Goal: Book appointment/travel/reservation

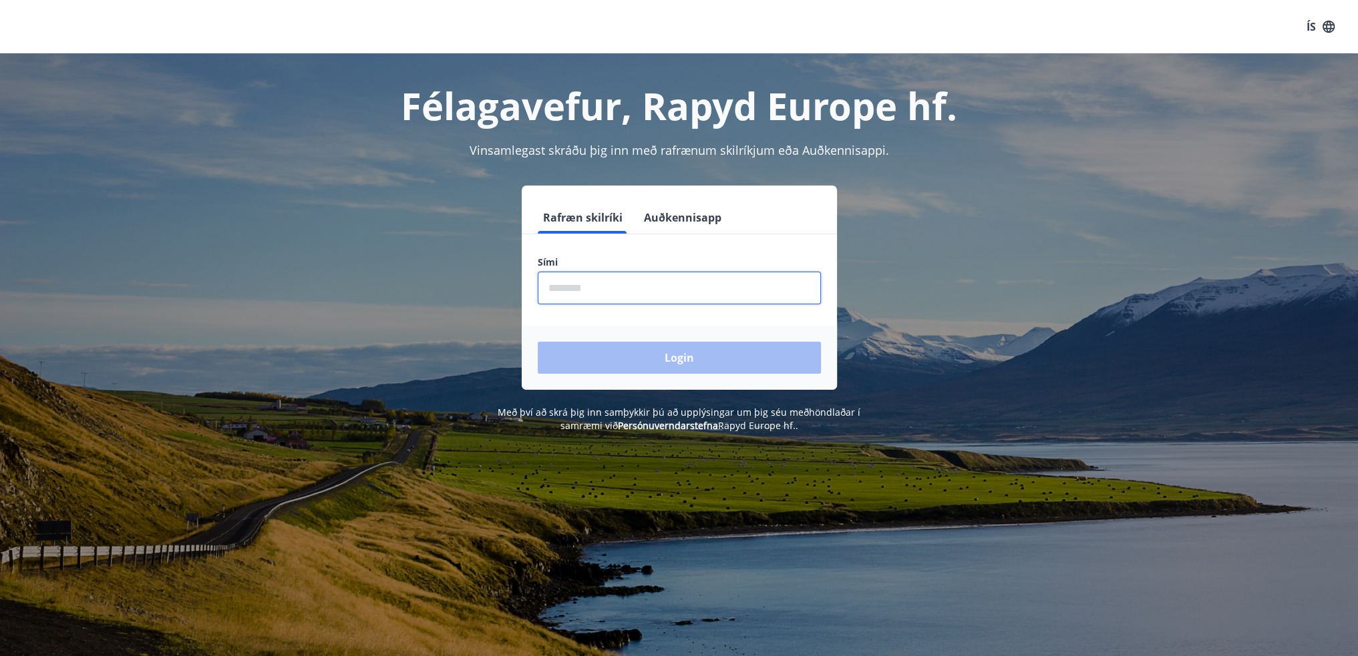
click at [653, 297] on input "phone" at bounding box center [679, 288] width 283 height 33
type input "********"
click at [538, 342] on button "Login" at bounding box center [679, 358] width 283 height 32
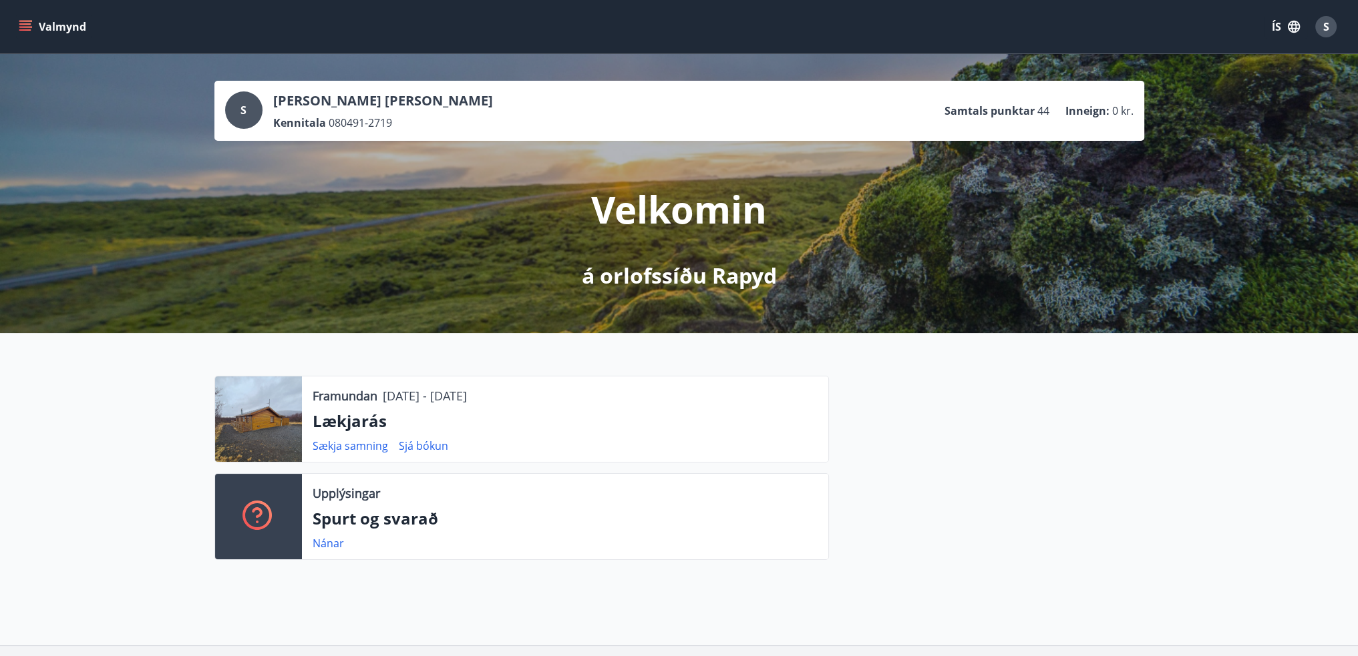
click at [64, 33] on button "Valmynd" at bounding box center [53, 27] width 75 height 24
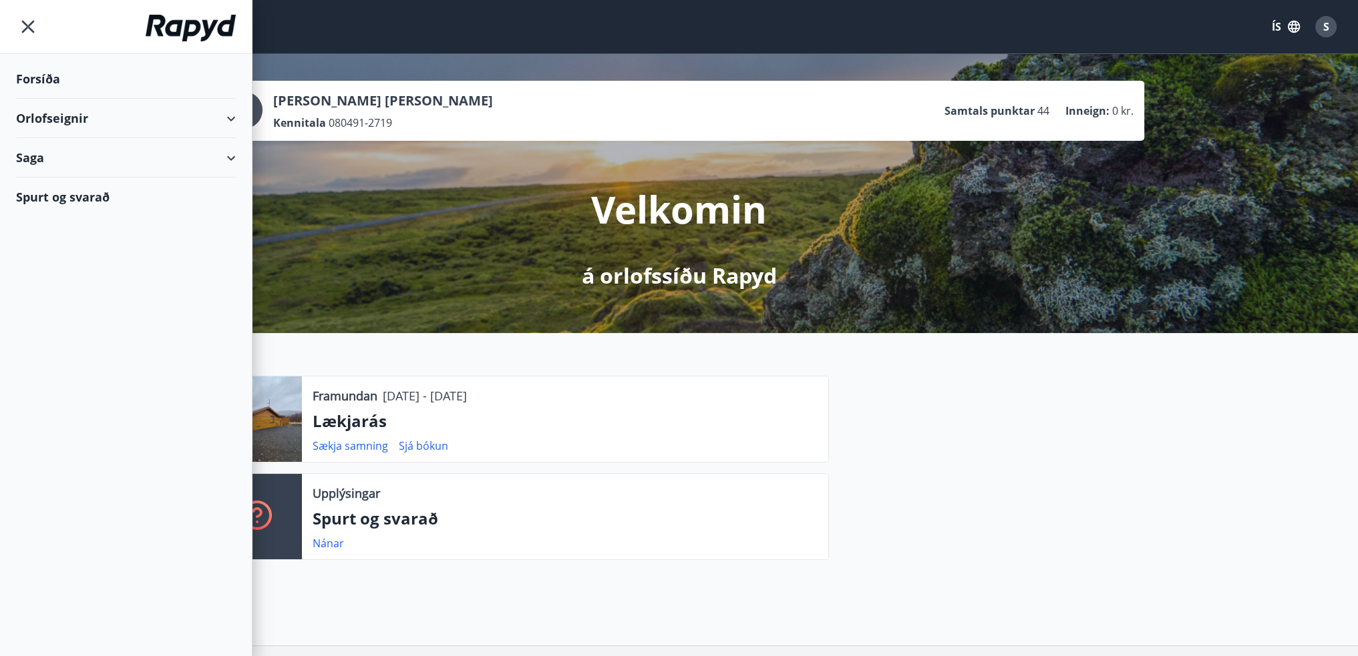
click at [226, 123] on div "Orlofseignir" at bounding box center [126, 118] width 220 height 39
click at [56, 154] on div "Framboð" at bounding box center [126, 152] width 198 height 28
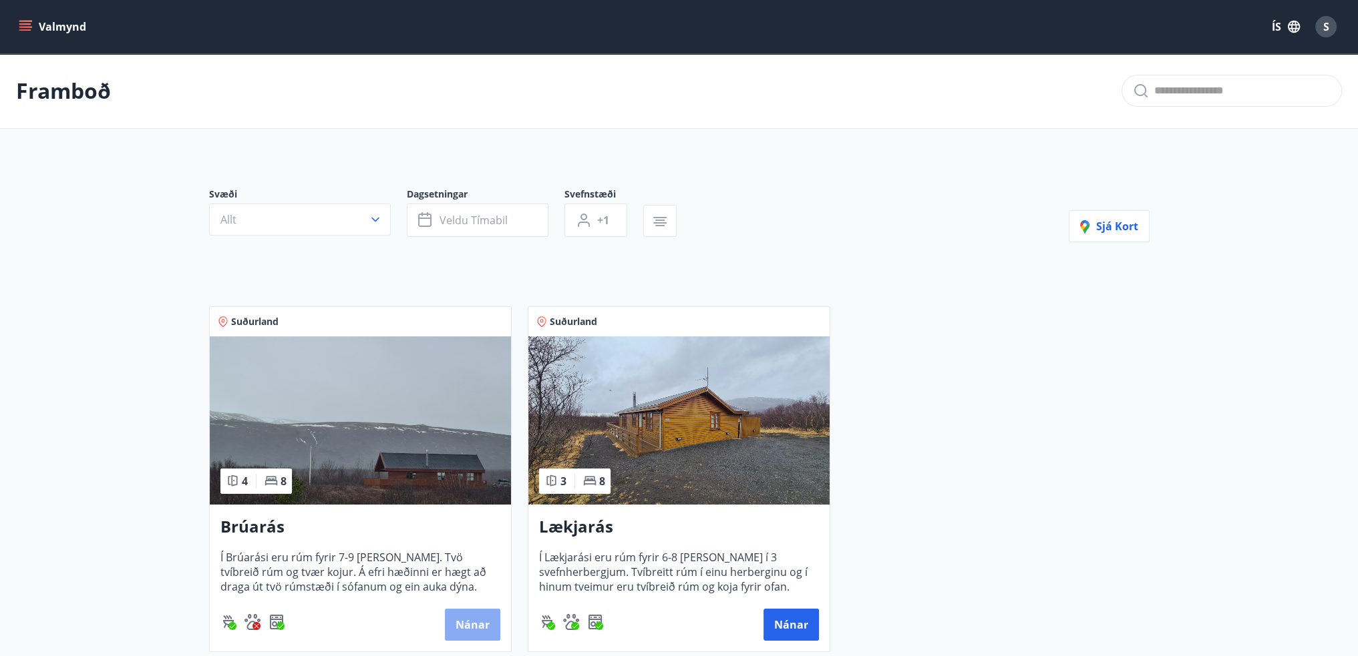
click at [465, 616] on button "Nánar" at bounding box center [472, 625] width 55 height 32
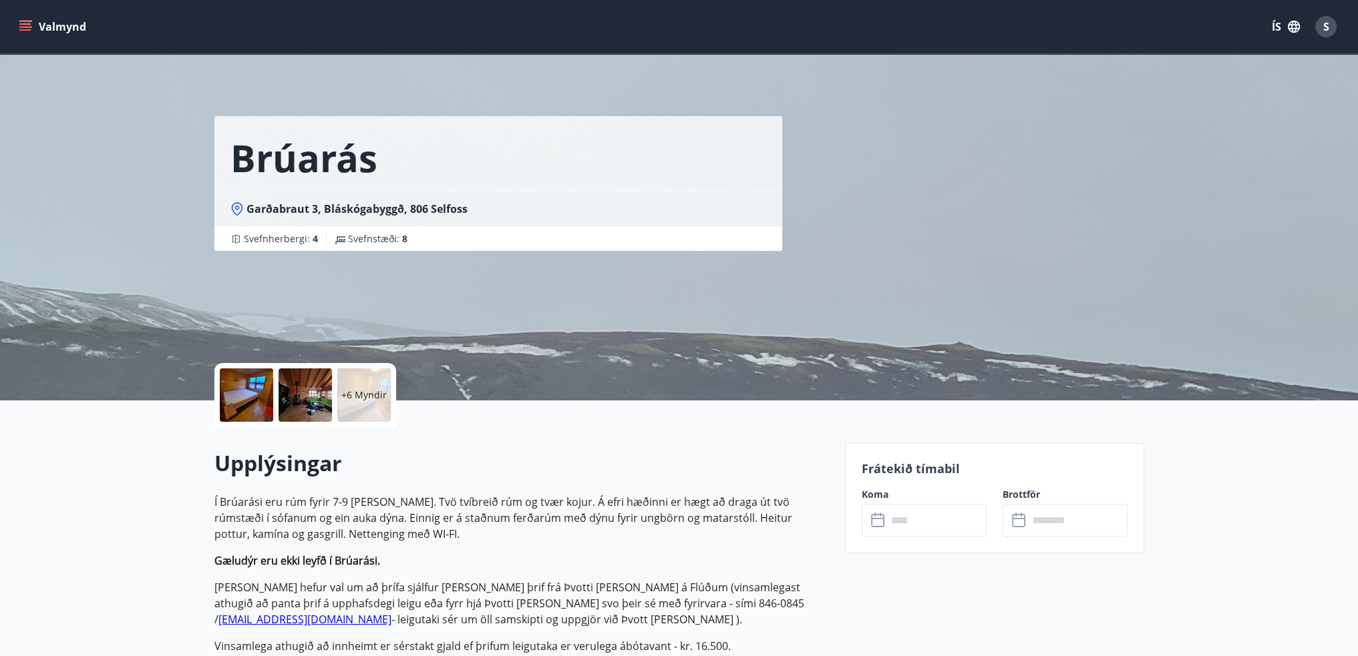
click at [923, 523] on input "text" at bounding box center [937, 520] width 100 height 33
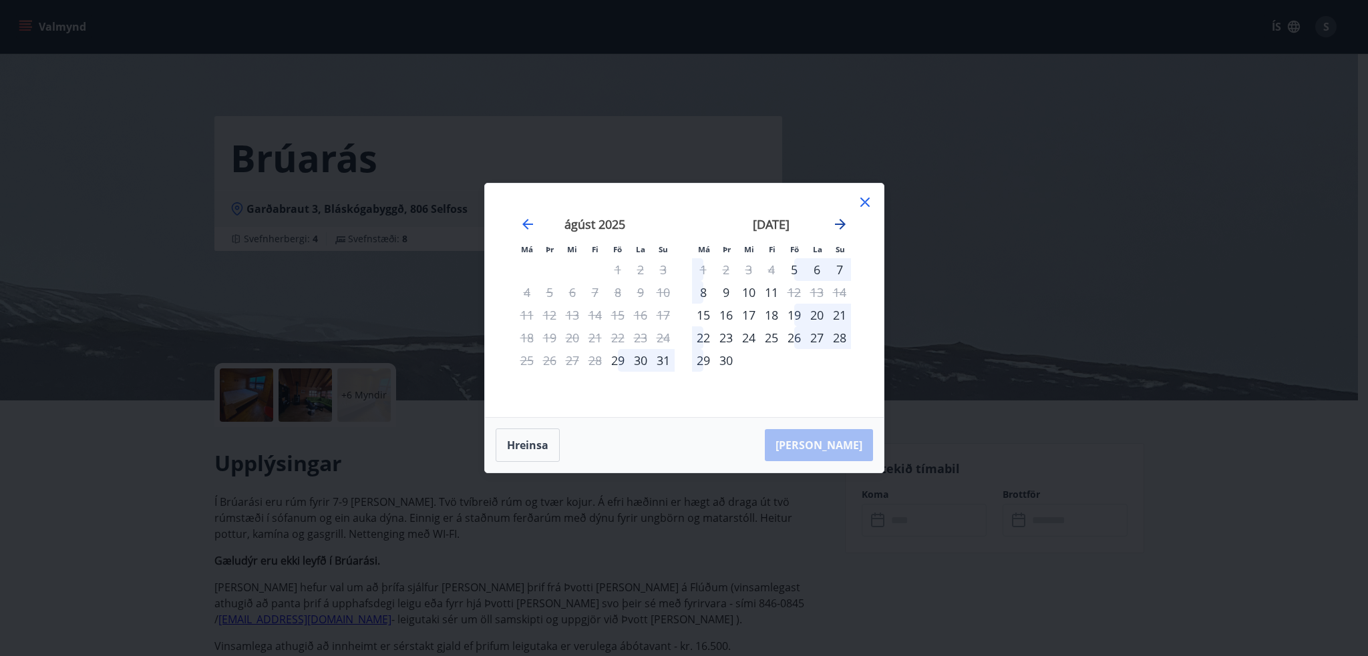
click at [840, 221] on icon "Move forward to switch to the next month." at bounding box center [840, 224] width 11 height 11
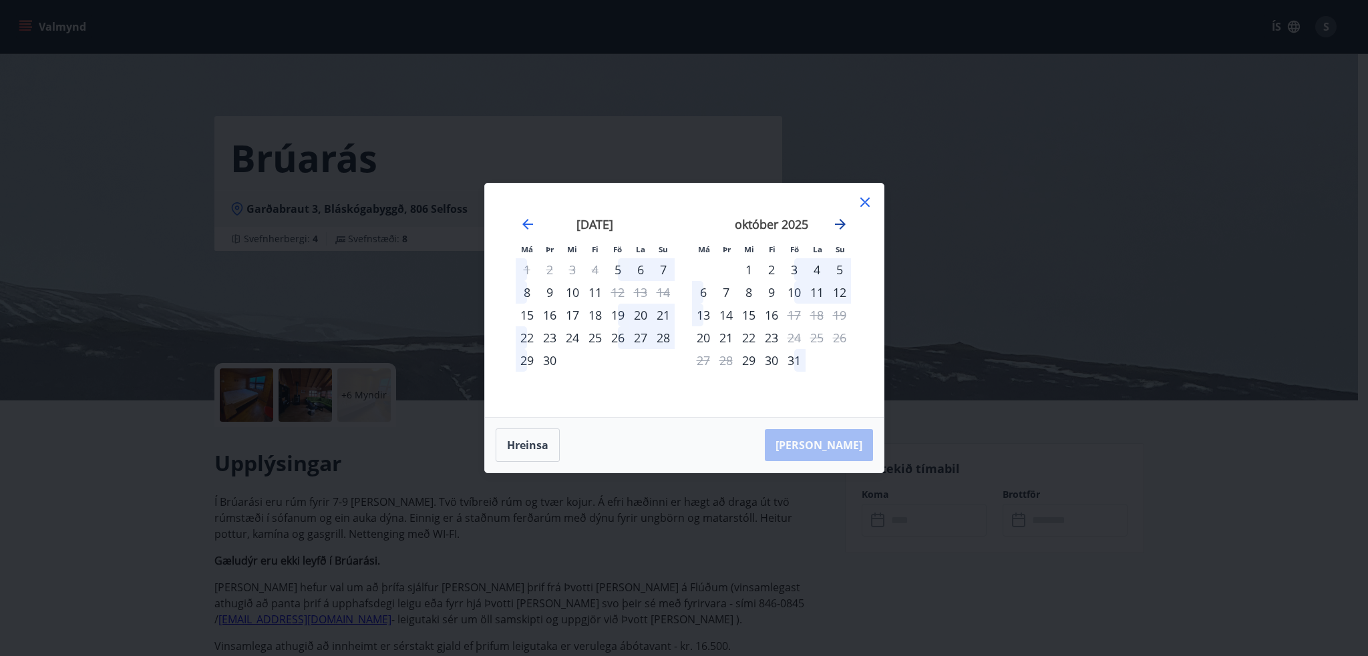
click at [840, 221] on icon "Move forward to switch to the next month." at bounding box center [840, 224] width 11 height 11
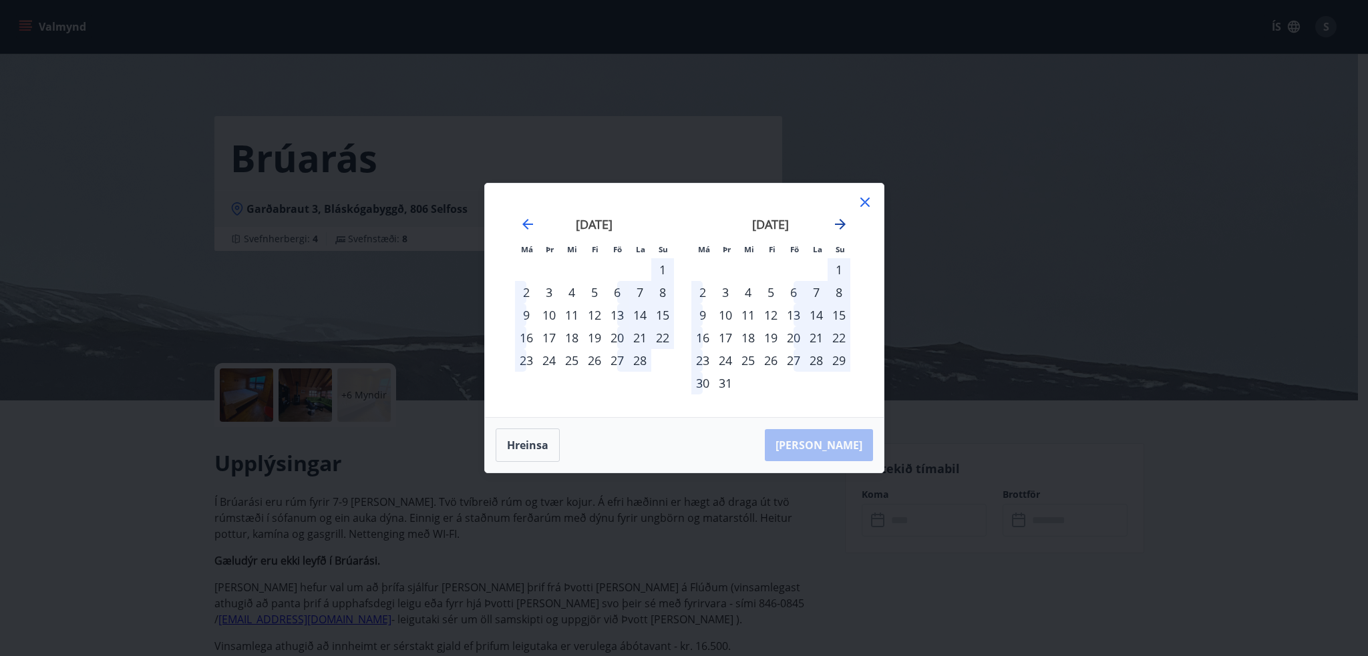
click at [840, 221] on icon "Move forward to switch to the next month." at bounding box center [840, 224] width 11 height 11
drag, startPoint x: 596, startPoint y: 366, endPoint x: 613, endPoint y: 355, distance: 19.8
click at [596, 365] on div "30" at bounding box center [595, 360] width 23 height 23
click at [705, 292] on div "4" at bounding box center [703, 292] width 23 height 23
